Goal: Task Accomplishment & Management: Use online tool/utility

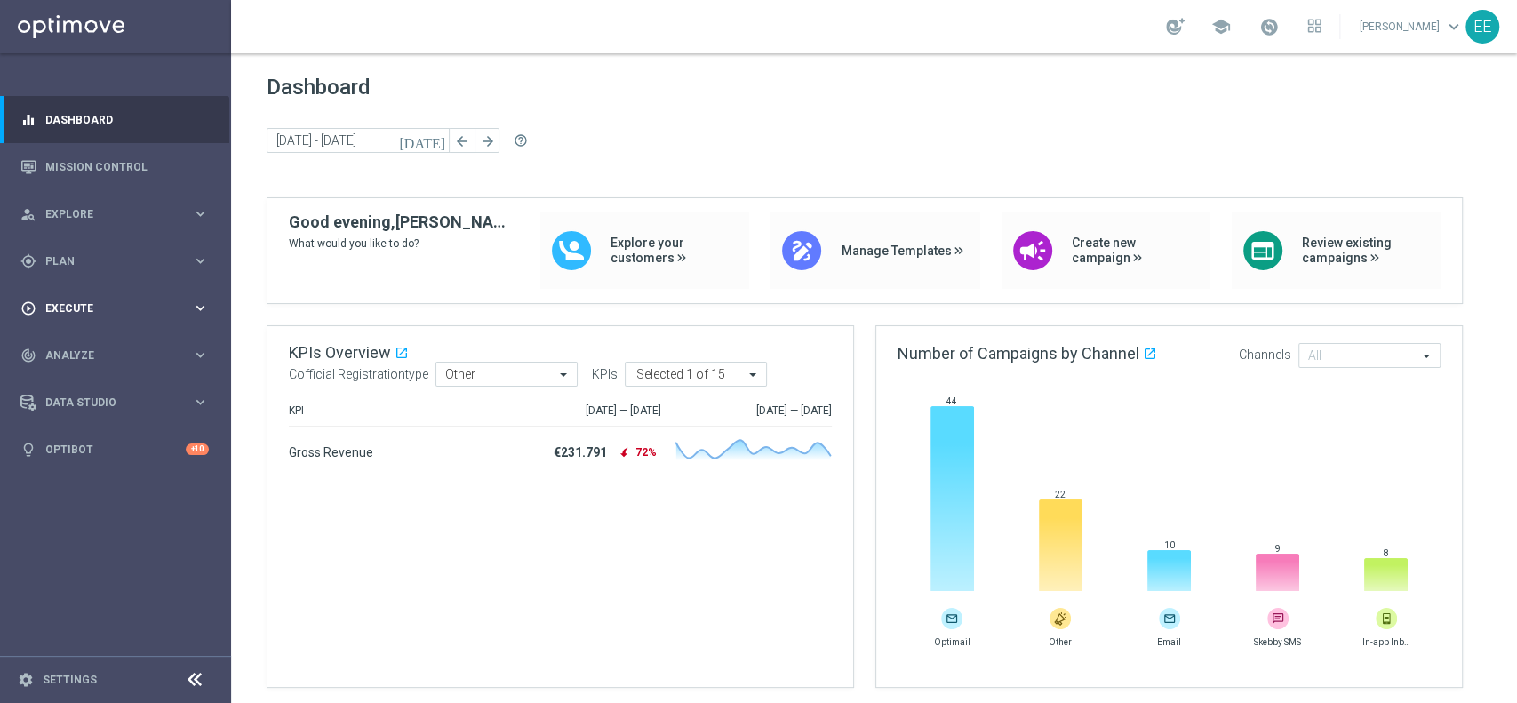
click at [100, 321] on div "play_circle_outline Execute keyboard_arrow_right" at bounding box center [114, 307] width 229 height 47
click at [86, 261] on span "Plan" at bounding box center [118, 261] width 147 height 11
click at [89, 295] on link "Target Groups" at bounding box center [115, 298] width 139 height 14
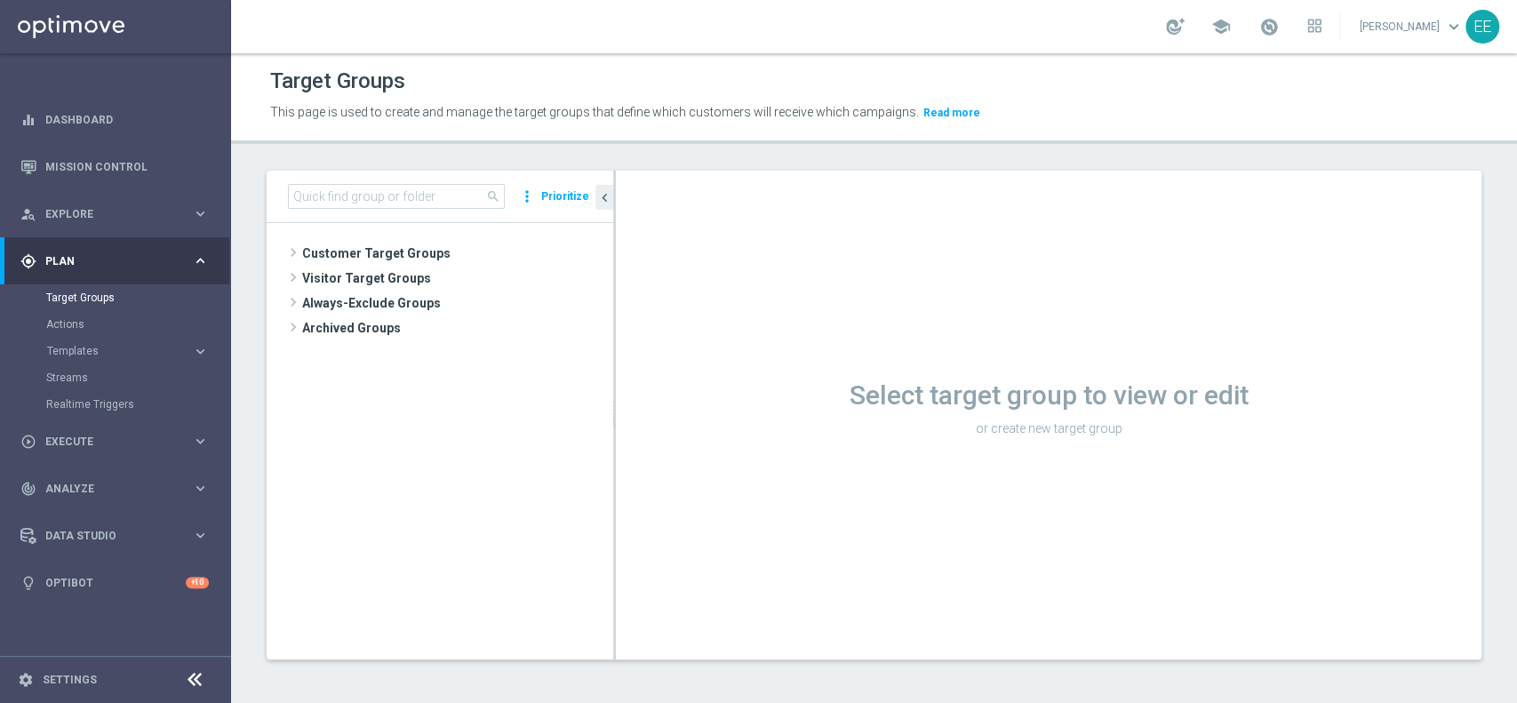
click at [95, 345] on button "Templates keyboard_arrow_right" at bounding box center [128, 351] width 164 height 14
click at [87, 376] on link "Optimail" at bounding box center [120, 378] width 130 height 14
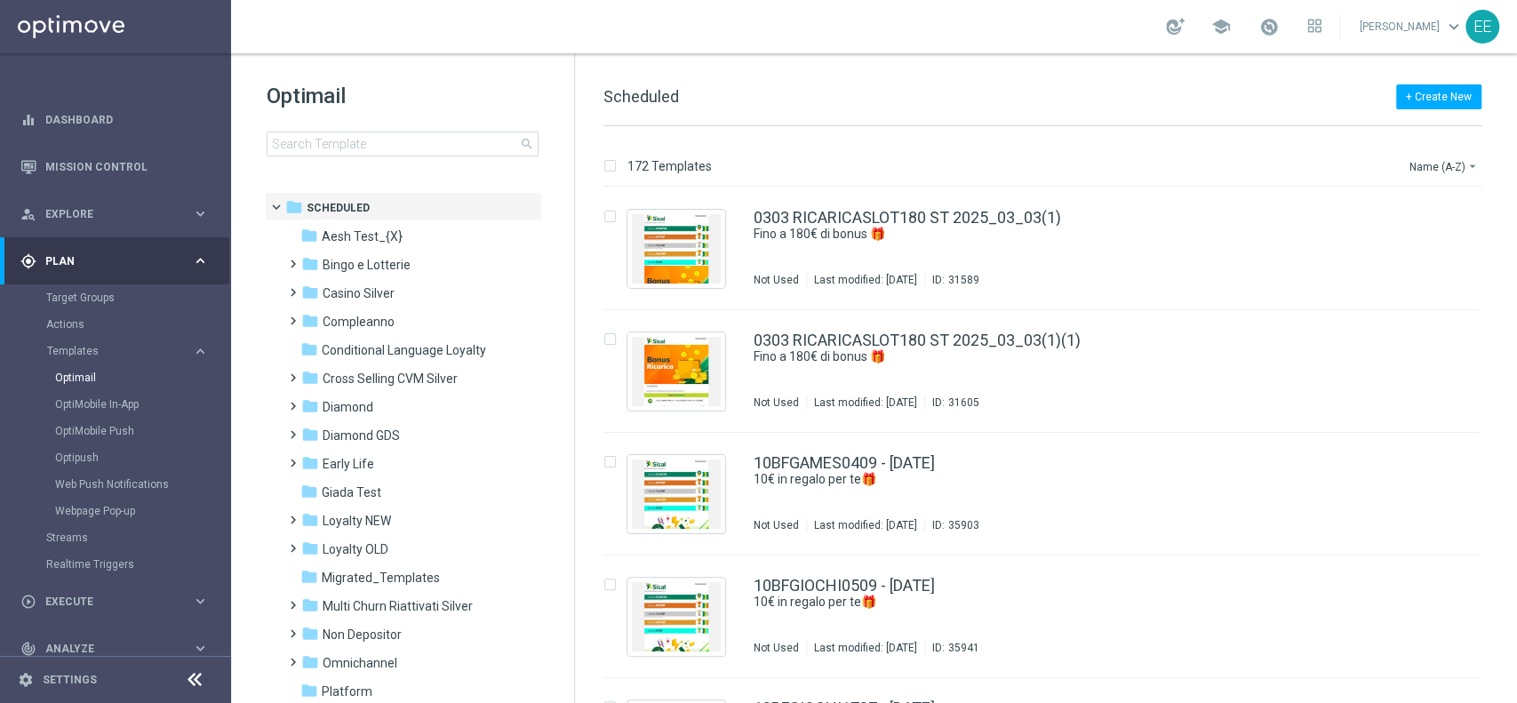
click at [446, 127] on div "Optimail search" at bounding box center [420, 119] width 307 height 75
click at [398, 146] on input at bounding box center [403, 144] width 272 height 25
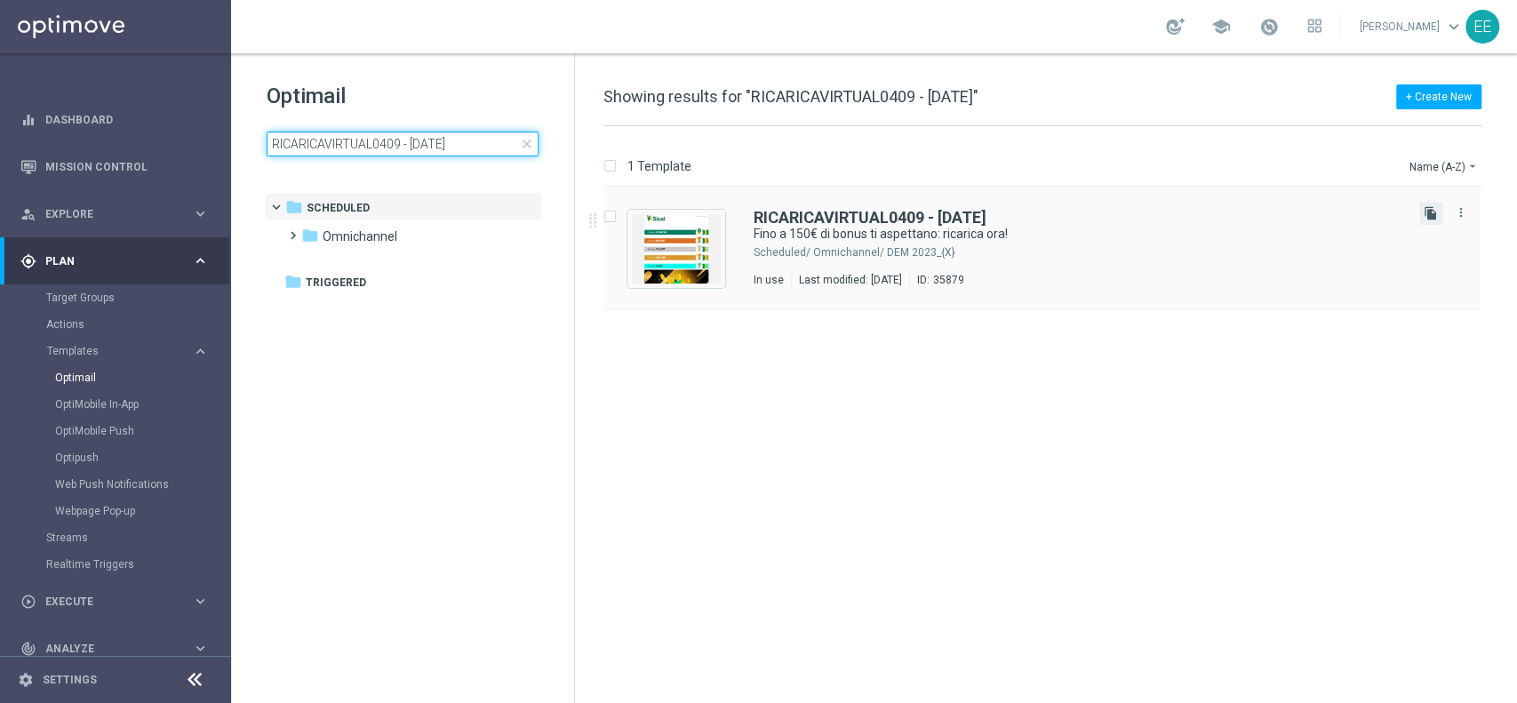
type input "RICARICAVIRTUAL0409 - [DATE]"
click at [1428, 214] on icon "file_copy" at bounding box center [1431, 213] width 14 height 14
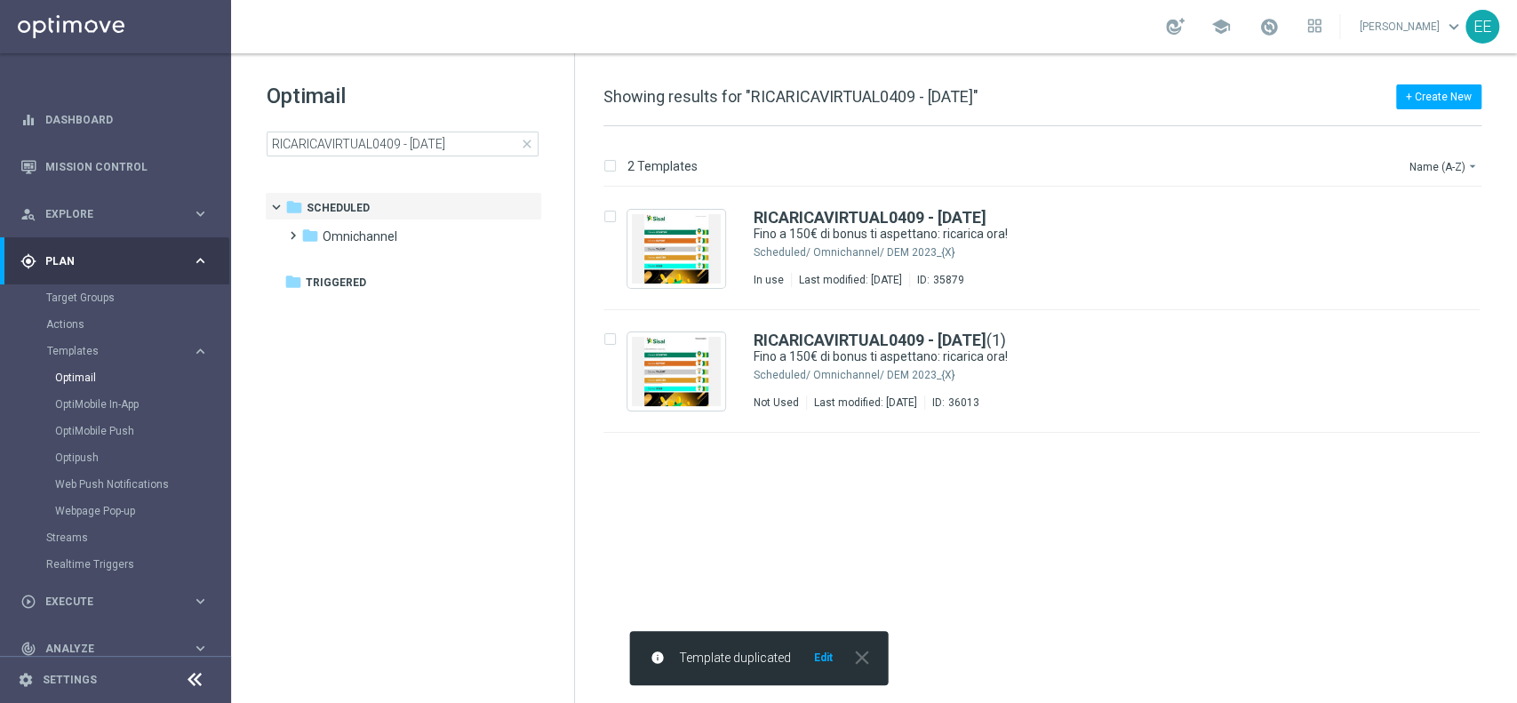
click at [826, 662] on button "Edit" at bounding box center [823, 657] width 22 height 14
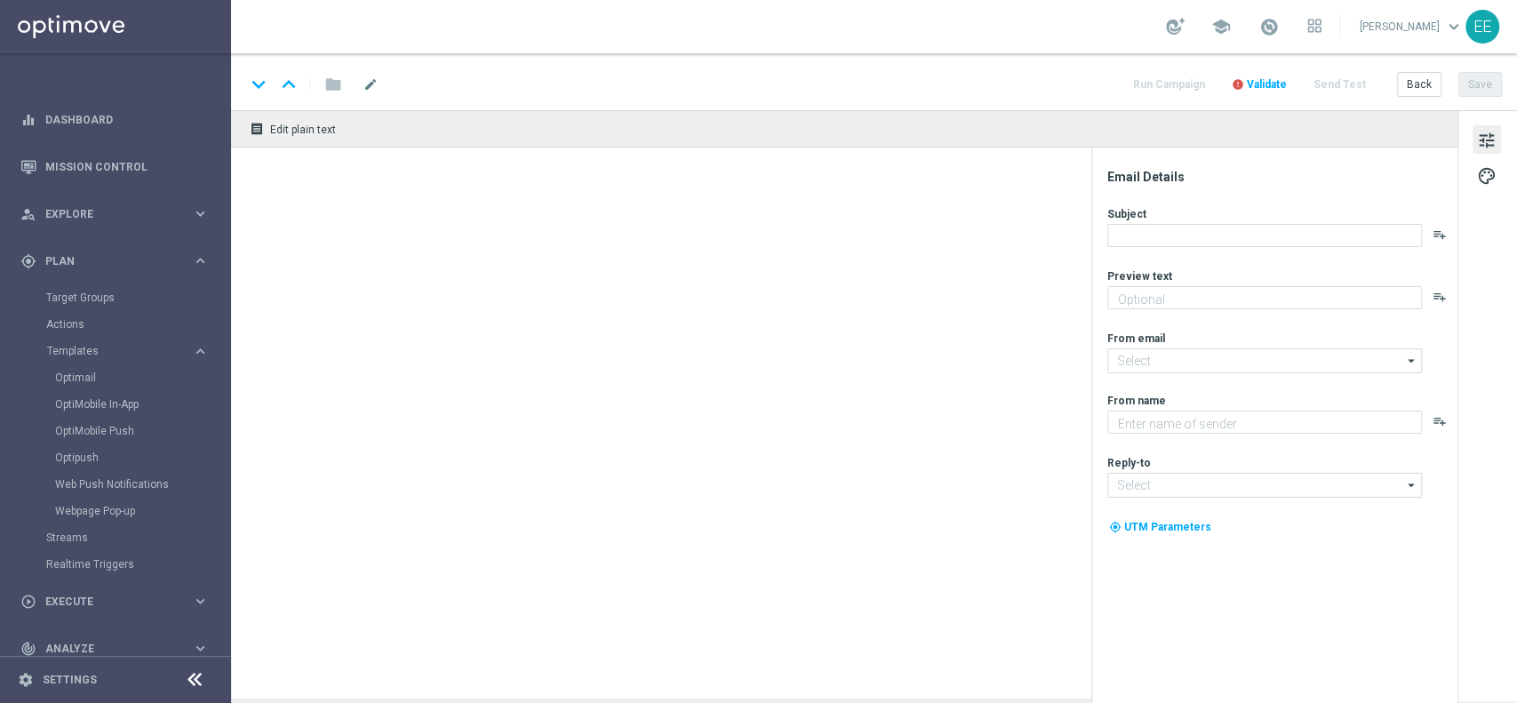
type textarea "Non perderti la promozione!✨"
type input "[EMAIL_ADDRESS][DOMAIN_NAME]"
type textarea "Sisal"
type input "[EMAIL_ADDRESS][DOMAIN_NAME]"
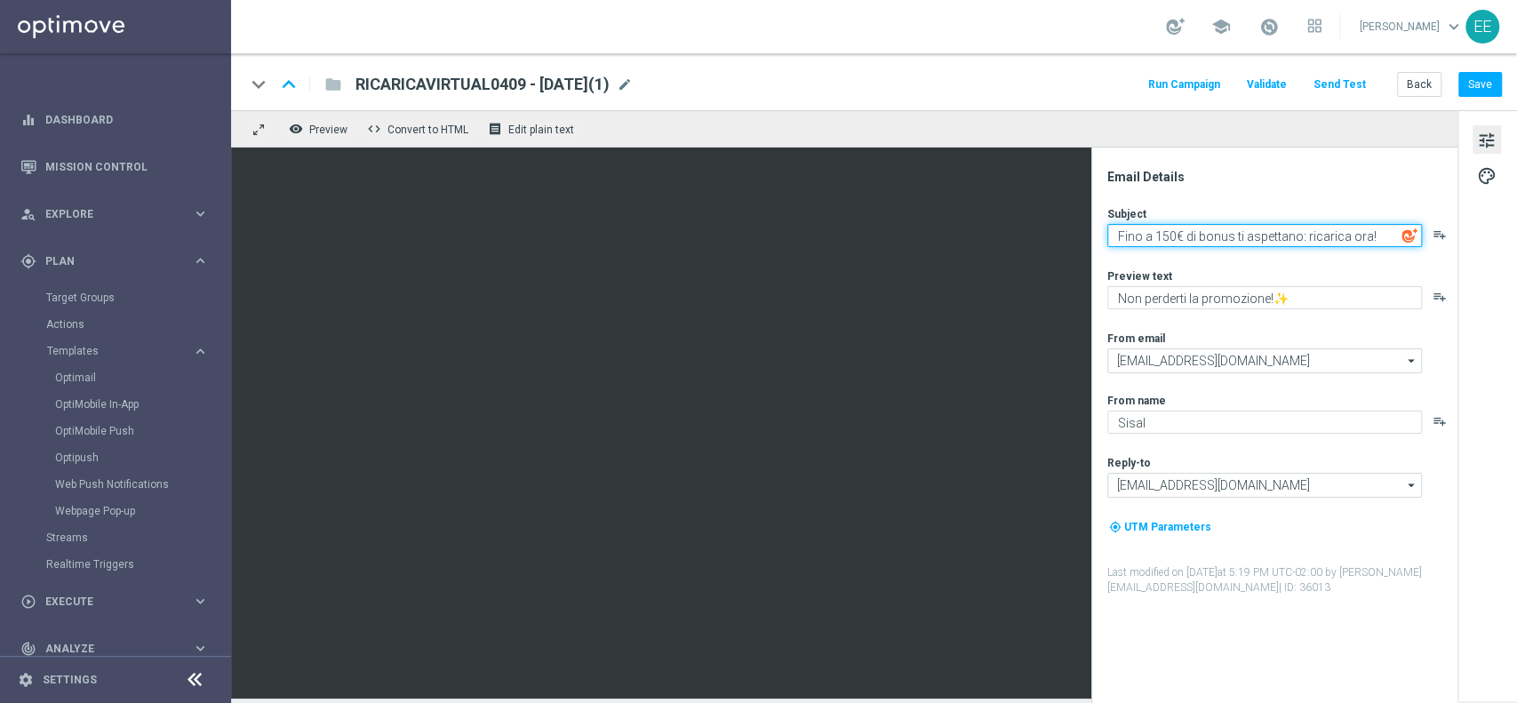
click at [1161, 229] on textarea "Fino a 150€ di bonus ti aspettano: ricarica ora!" at bounding box center [1264, 235] width 315 height 23
type textarea "Fino a 20€ di bonus ti aspettano: ricarica ora!"
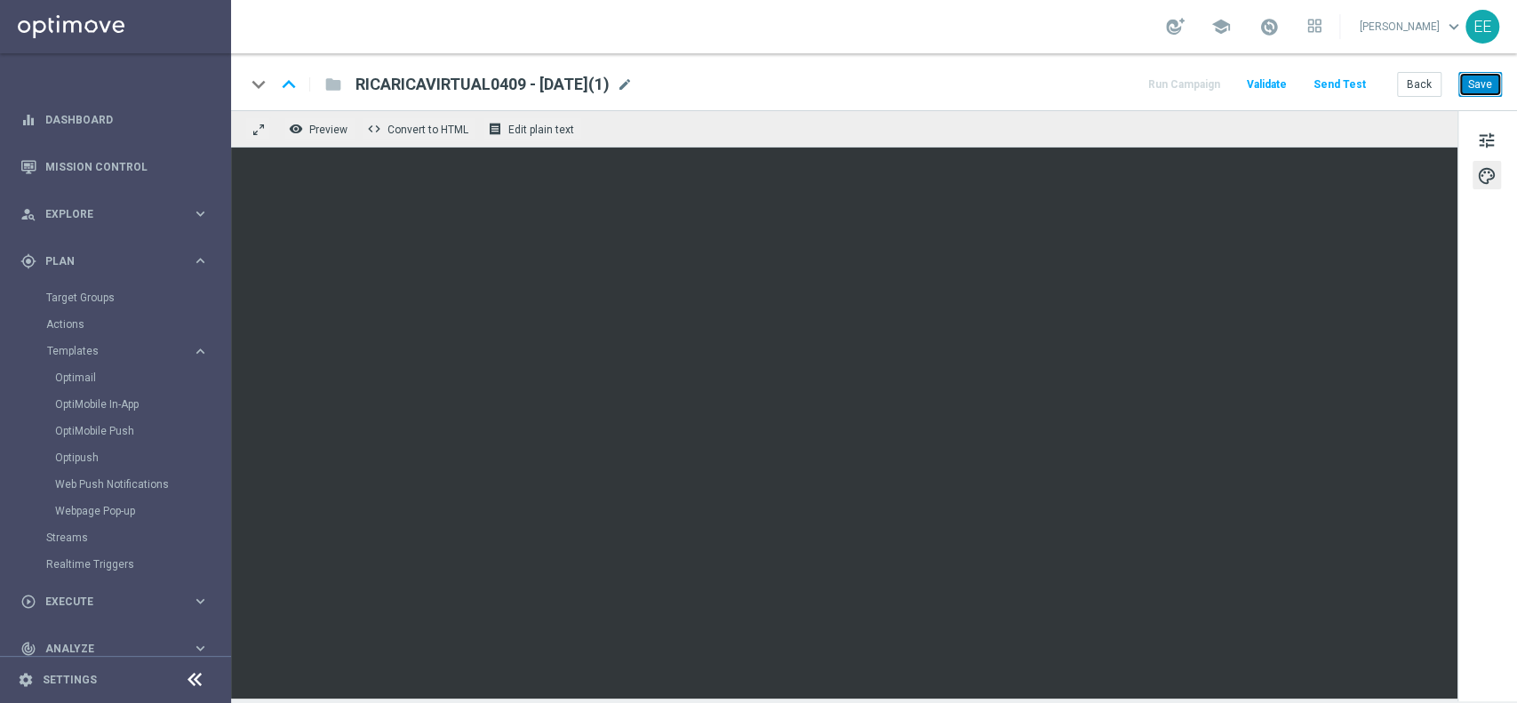
click at [1491, 83] on button "Save" at bounding box center [1480, 84] width 44 height 25
click at [633, 88] on span "mode_edit" at bounding box center [625, 84] width 16 height 16
click at [633, 82] on span "mode_edit" at bounding box center [625, 84] width 16 height 16
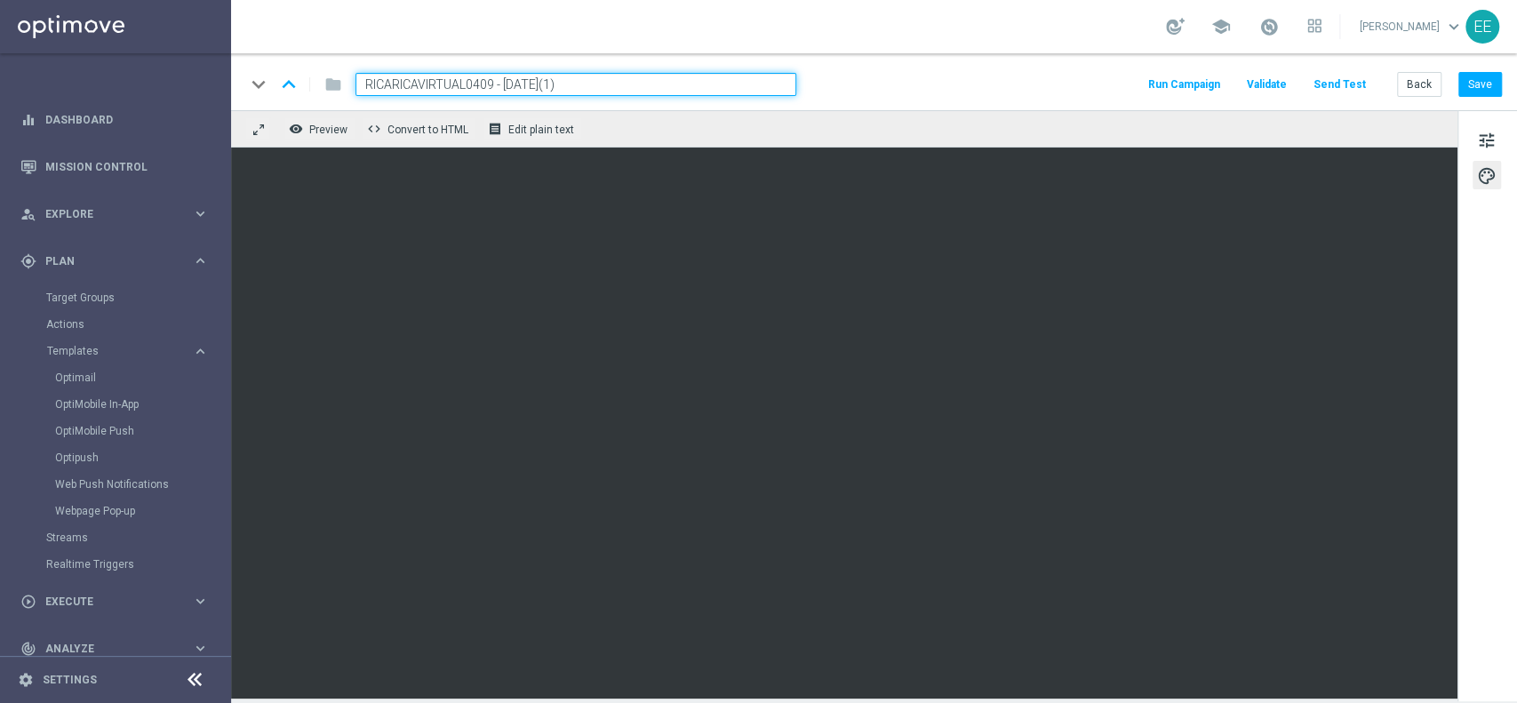
paste input "RICARICASLOT0909 - [DATE]"
paste input
type input "RICARICASLOT0909 - [DATE]"
click at [1487, 89] on button "Save" at bounding box center [1480, 84] width 44 height 25
click at [1424, 90] on button "Back" at bounding box center [1419, 84] width 44 height 25
